Goal: Information Seeking & Learning: Learn about a topic

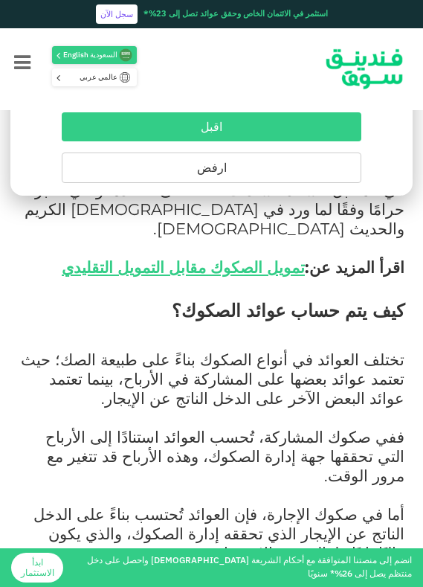
scroll to position [4034, 0]
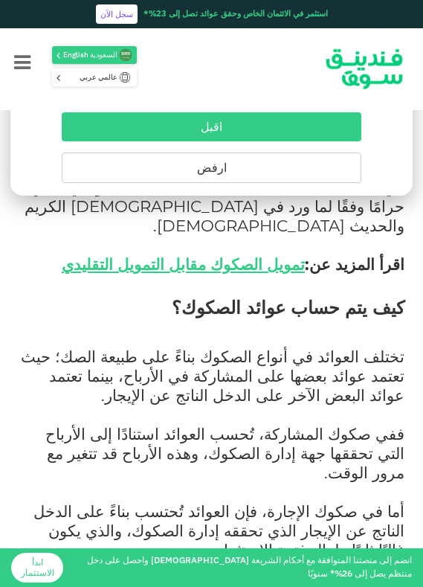
drag, startPoint x: 394, startPoint y: 297, endPoint x: 172, endPoint y: 410, distance: 249.0
copy div "لعوائد تعتمد على الأداء: في الصكوك، يعتمد العائد على أداء [PERSON_NAME] أو المش…"
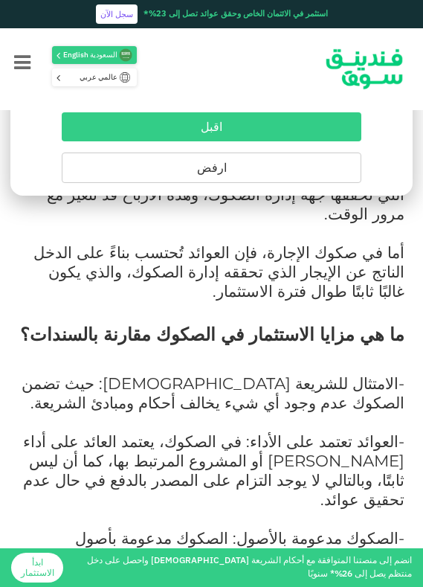
scroll to position [4294, 0]
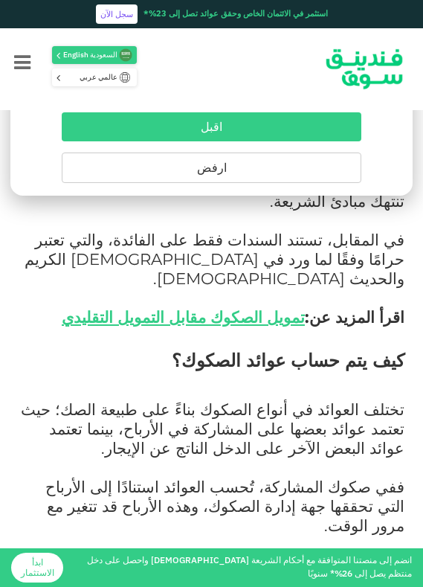
scroll to position [3983, 0]
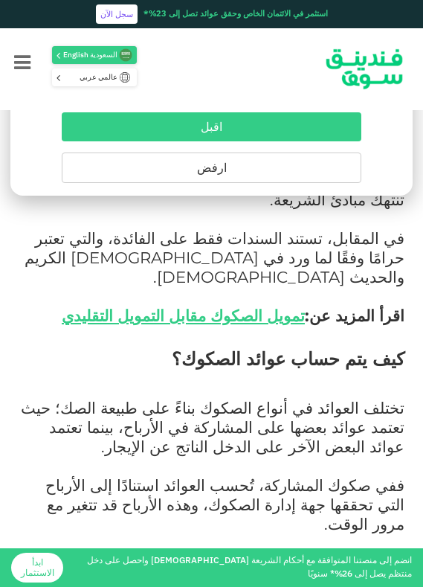
drag, startPoint x: 398, startPoint y: 286, endPoint x: 137, endPoint y: 454, distance: 310.3
copy div "الامتثال للشريعة [DEMOGRAPHIC_DATA]: حيث تضمن الصكوك عدم وجود أي شيء يخالف أحكا…"
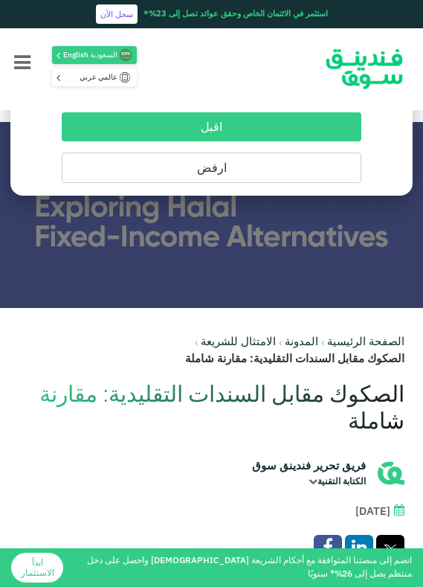
scroll to position [0, 0]
